Goal: Complete application form

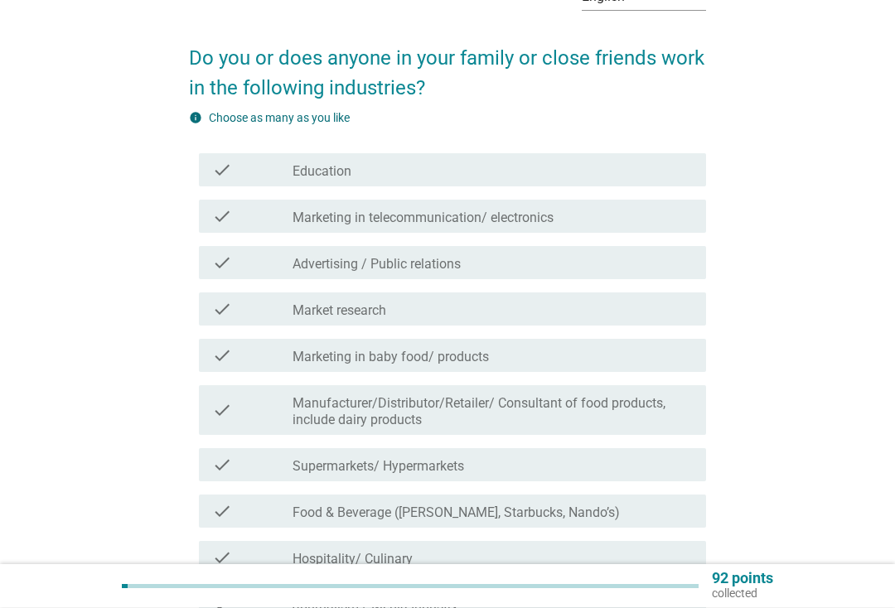
scroll to position [102, 0]
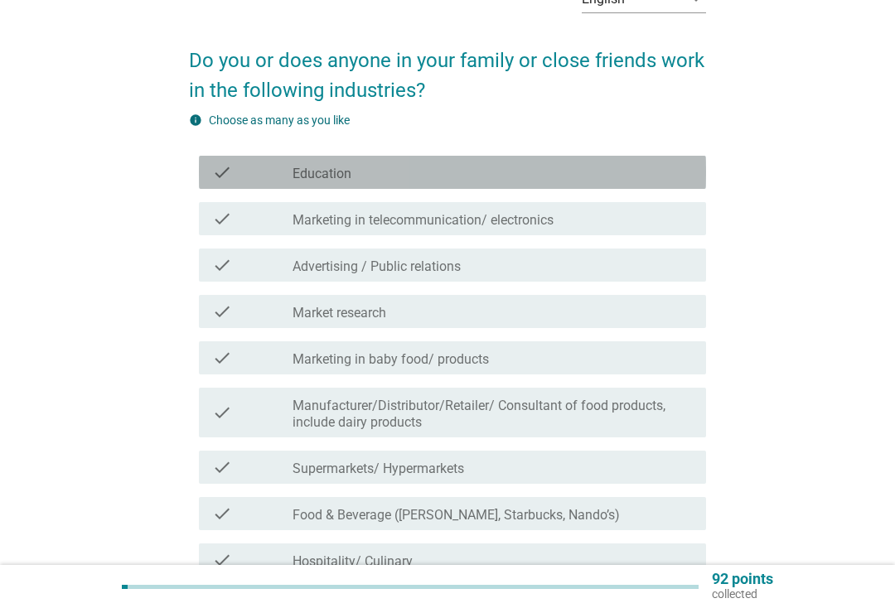
click at [674, 166] on div "check_box_outline_blank Education" at bounding box center [492, 172] width 400 height 20
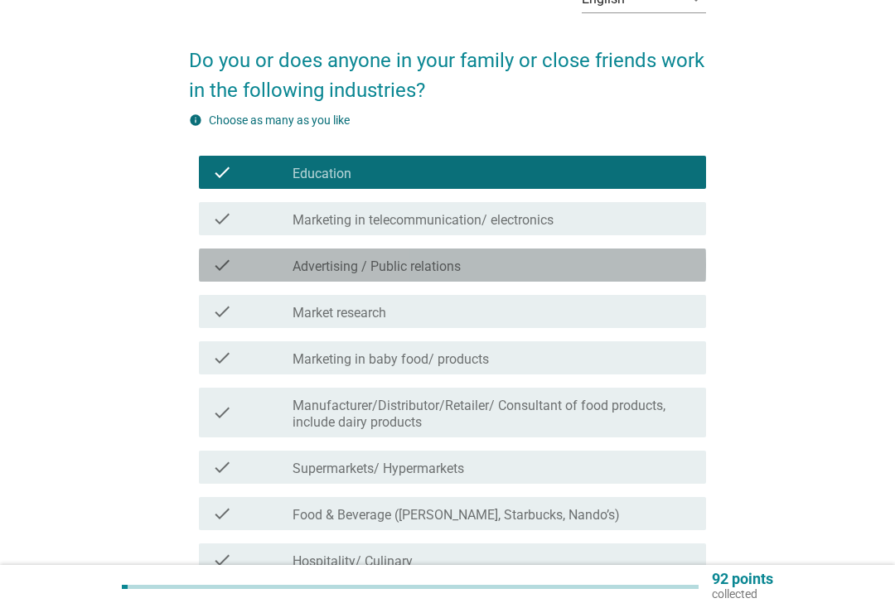
click at [650, 277] on div "check check_box_outline_blank Advertising / Public relations" at bounding box center [452, 265] width 507 height 33
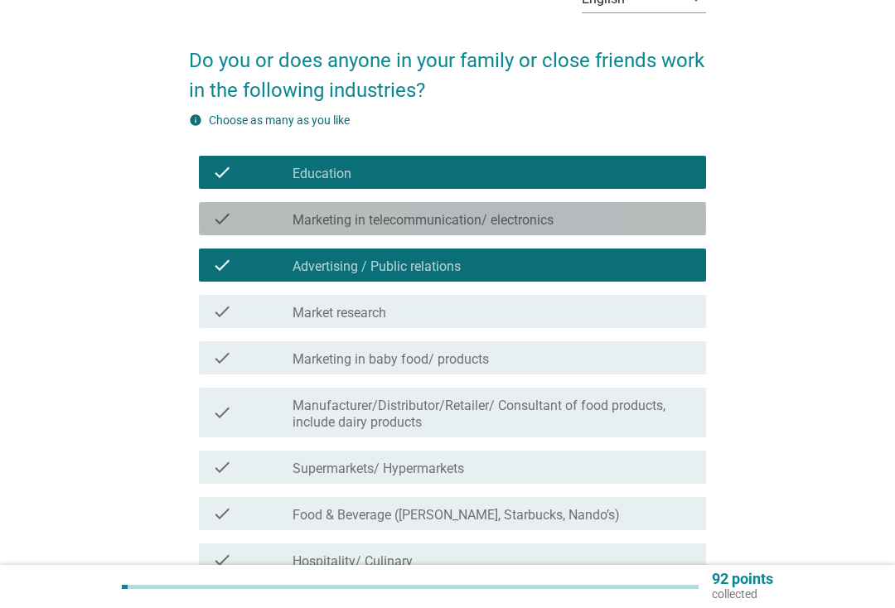
click at [664, 218] on div "check_box_outline_blank Marketing in telecommunication/ electronics" at bounding box center [492, 219] width 400 height 20
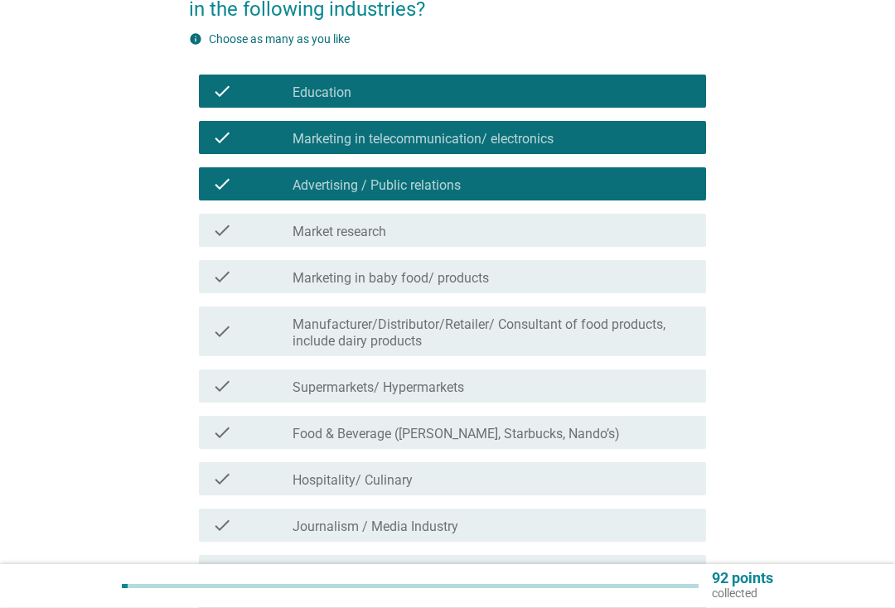
scroll to position [183, 0]
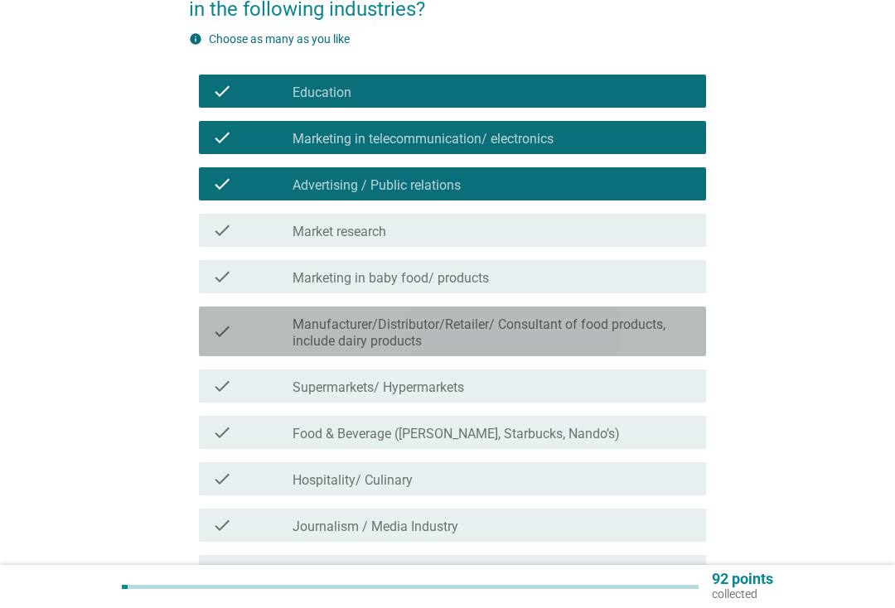
click at [658, 339] on label "Manufacturer/Distributor/Retailer/ Consultant of food products, include dairy p…" at bounding box center [492, 333] width 400 height 33
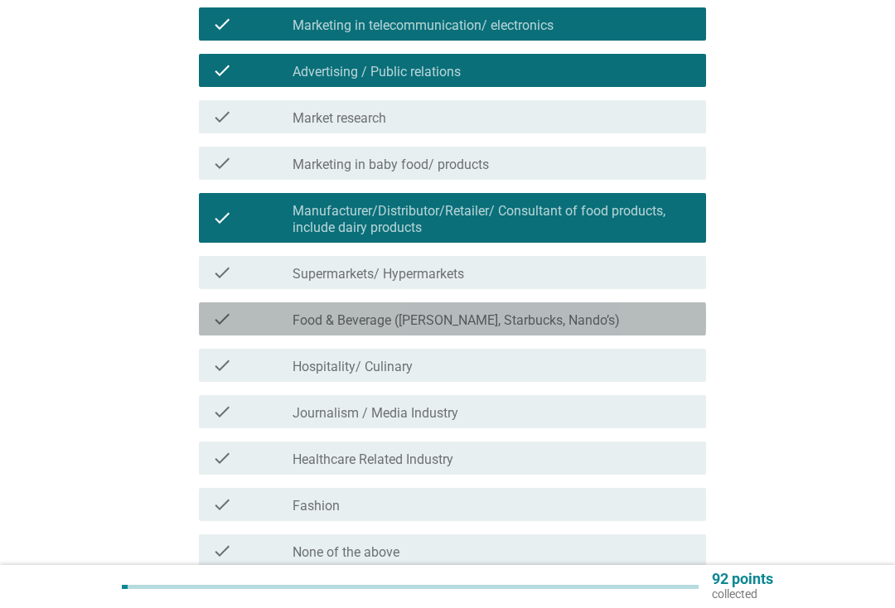
click at [652, 320] on div "check_box_outline_blank Food & Beverage ([PERSON_NAME], Starbucks, Nando’s)" at bounding box center [492, 319] width 400 height 20
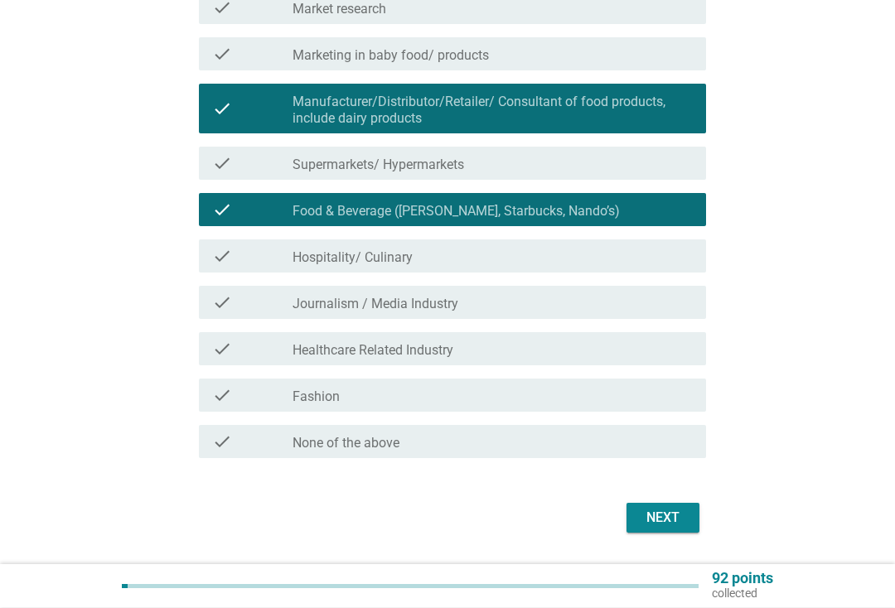
scroll to position [411, 0]
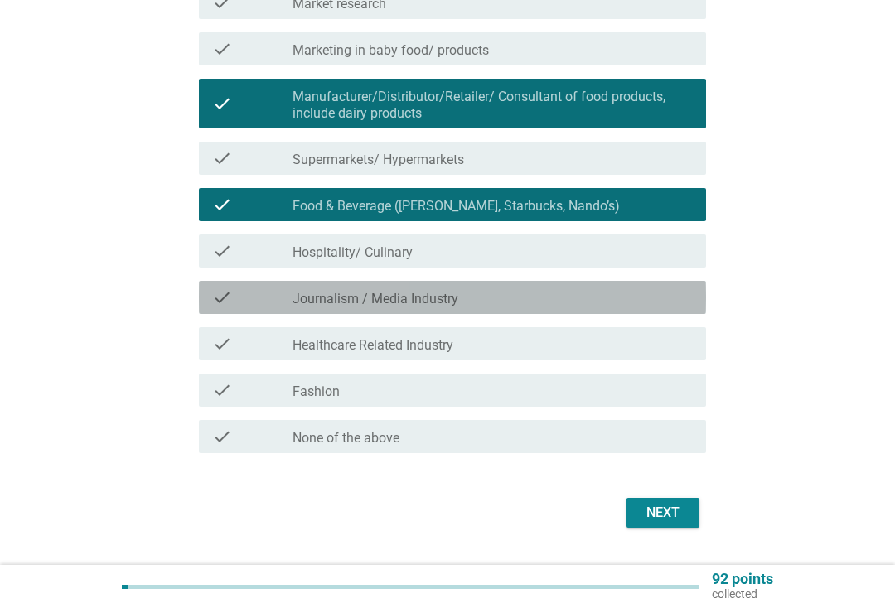
click at [655, 302] on div "check_box_outline_blank Journalism / Media Industry" at bounding box center [492, 298] width 400 height 20
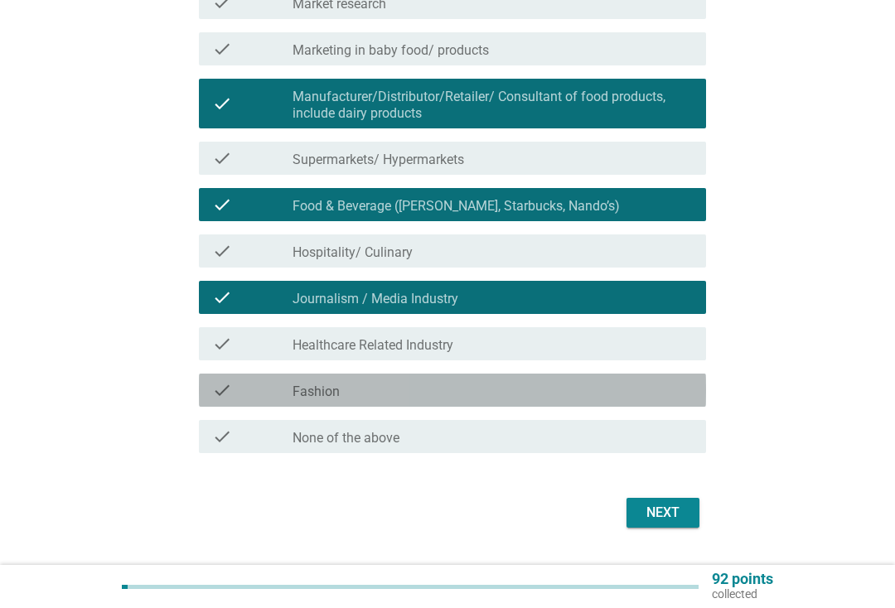
click at [644, 390] on div "check_box_outline_blank Fashion" at bounding box center [492, 390] width 400 height 20
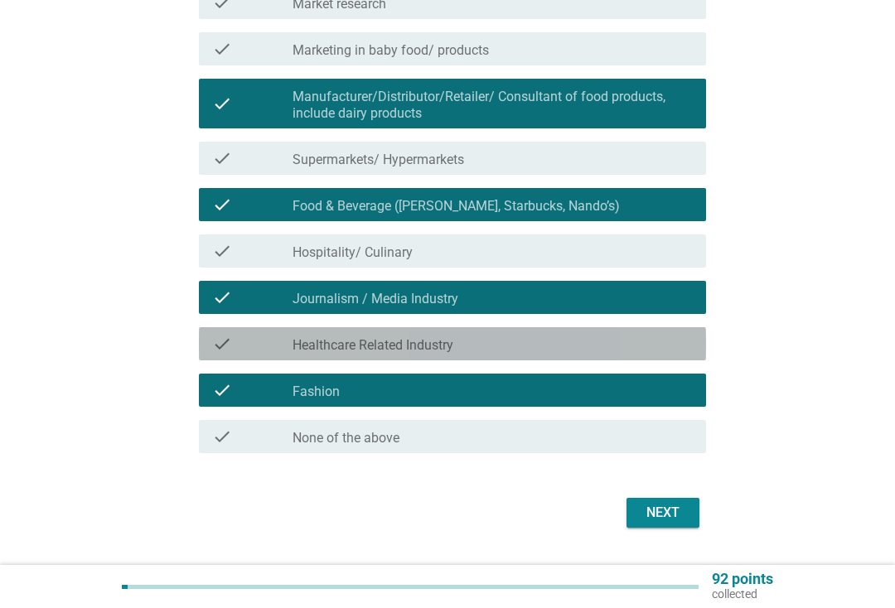
click at [650, 332] on div "check check_box_outline_blank Healthcare Related Industry" at bounding box center [452, 343] width 507 height 33
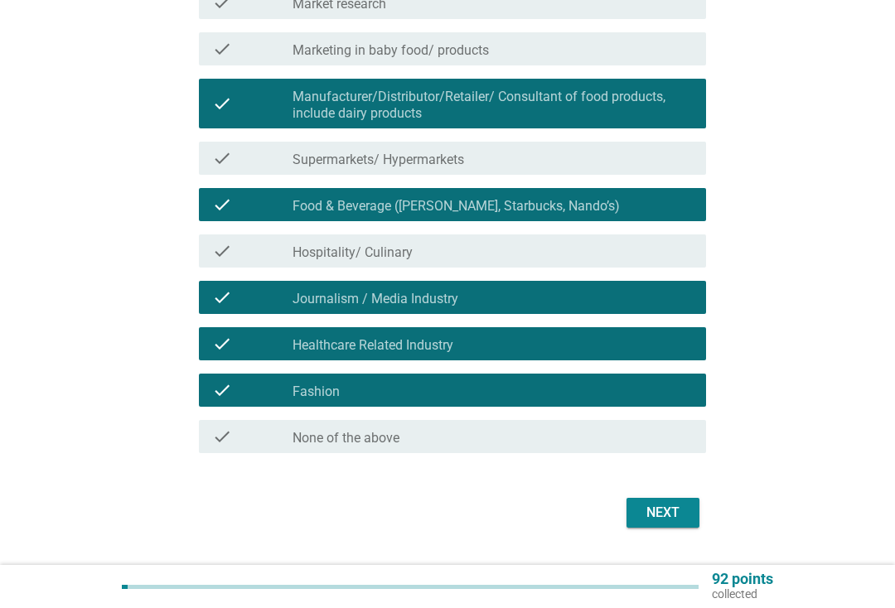
click at [692, 512] on button "Next" at bounding box center [662, 513] width 73 height 30
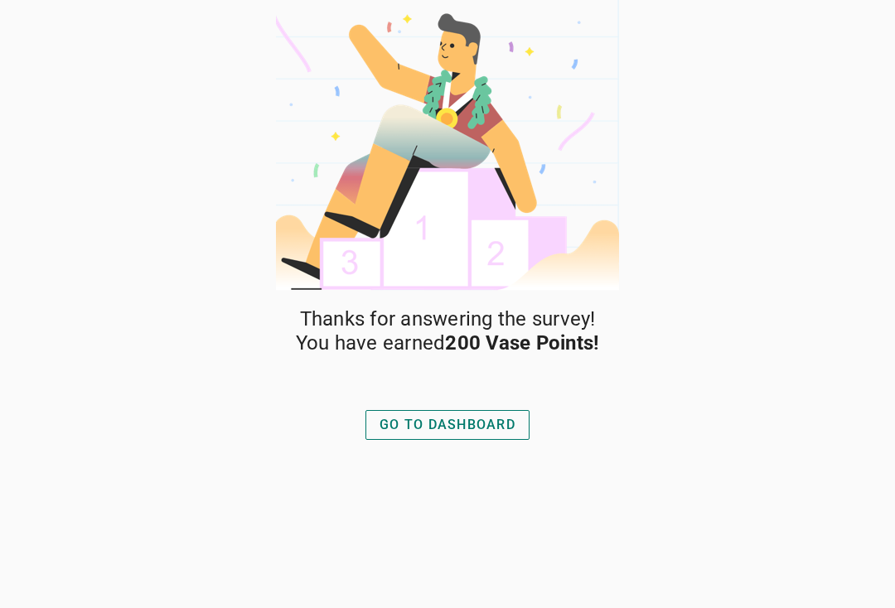
click at [505, 420] on div "GO TO DASHBOARD" at bounding box center [447, 425] width 136 height 20
